Goal: Task Accomplishment & Management: Use online tool/utility

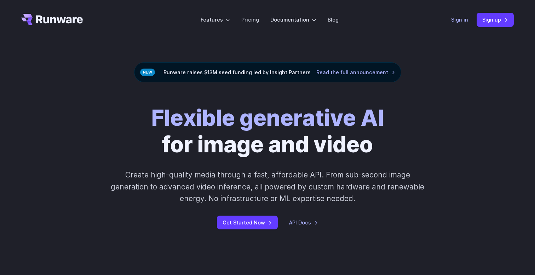
click at [464, 16] on link "Sign in" at bounding box center [459, 20] width 17 height 8
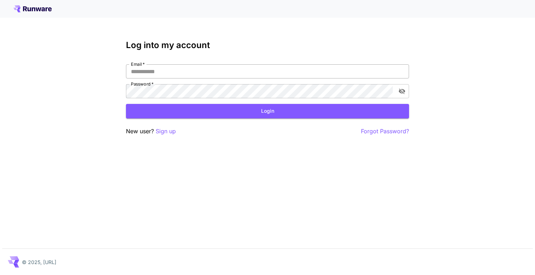
click at [209, 70] on input "Email   *" at bounding box center [267, 71] width 283 height 14
click at [203, 73] on input "Email   *" at bounding box center [267, 71] width 283 height 14
type input "**********"
click button "Login" at bounding box center [267, 111] width 283 height 15
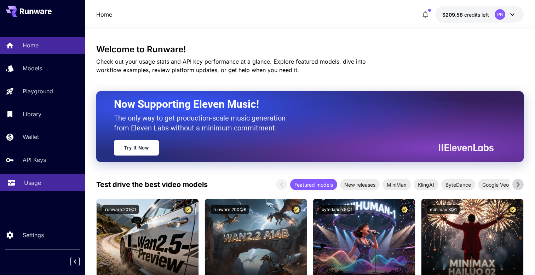
click at [39, 189] on link "Usage" at bounding box center [42, 182] width 85 height 17
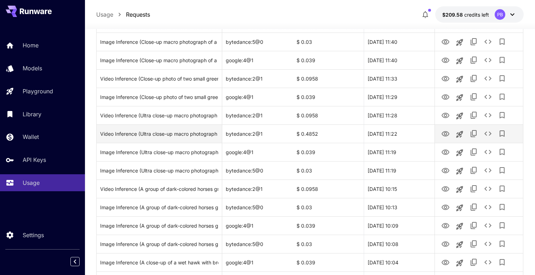
scroll to position [669, 0]
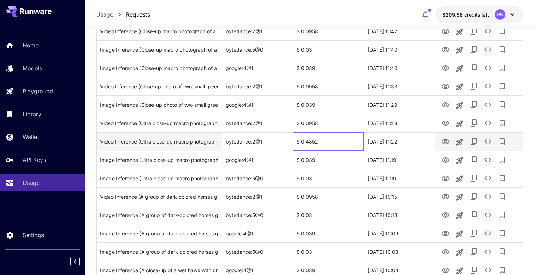
click at [303, 143] on div "$ 0.4852" at bounding box center [328, 141] width 71 height 18
click at [448, 142] on icon "View" at bounding box center [445, 142] width 8 height 8
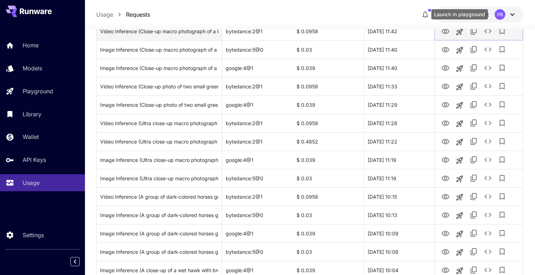
click at [460, 33] on icon "Launch in playground" at bounding box center [459, 31] width 7 height 7
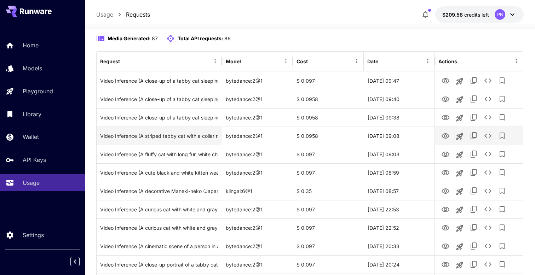
scroll to position [62, 0]
